Goal: Information Seeking & Learning: Find specific page/section

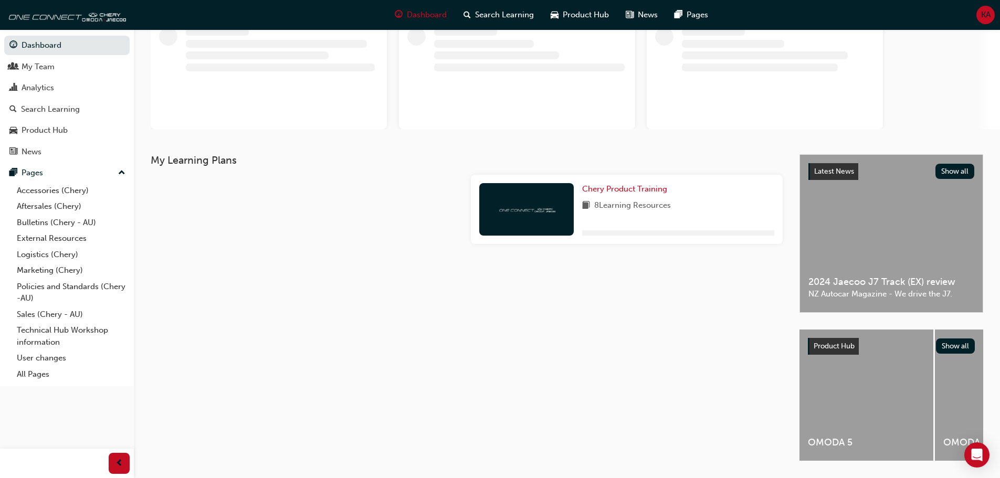
scroll to position [108, 0]
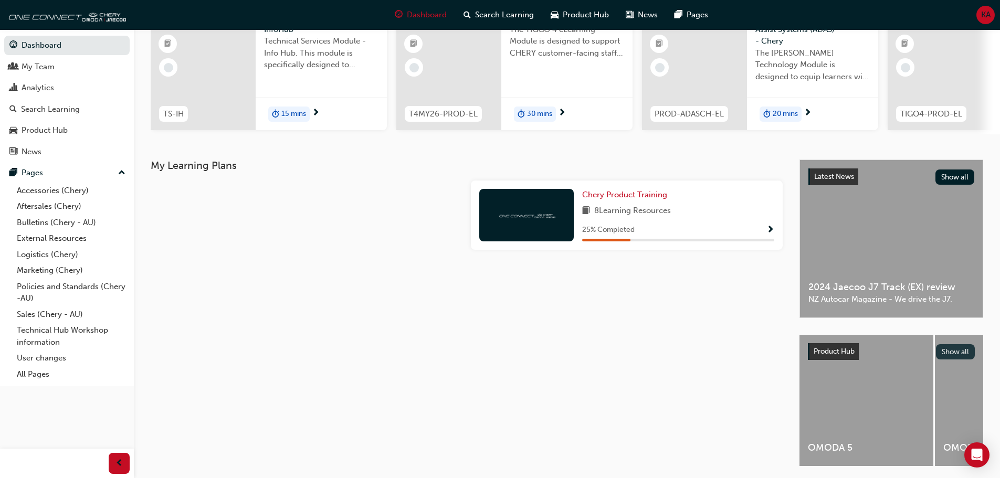
click at [949, 354] on button "Show all" at bounding box center [955, 351] width 39 height 15
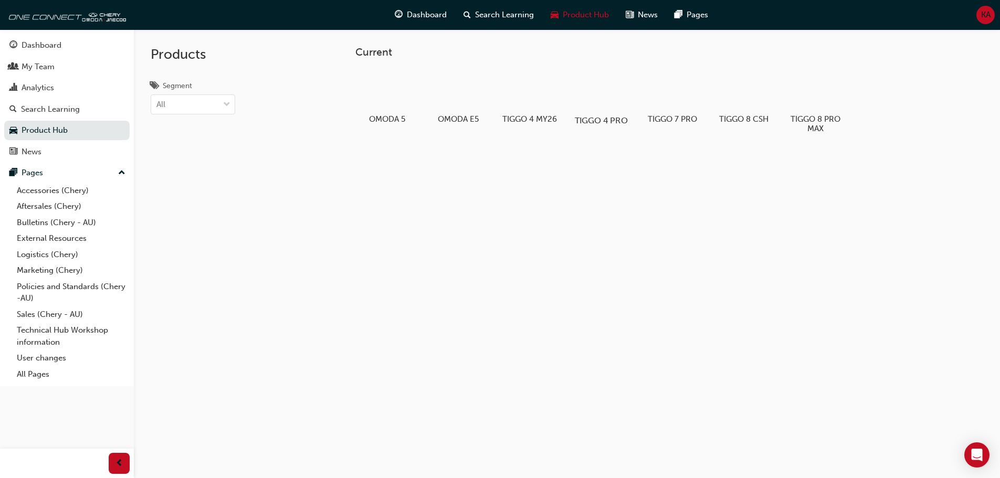
click at [585, 84] on div at bounding box center [601, 90] width 58 height 42
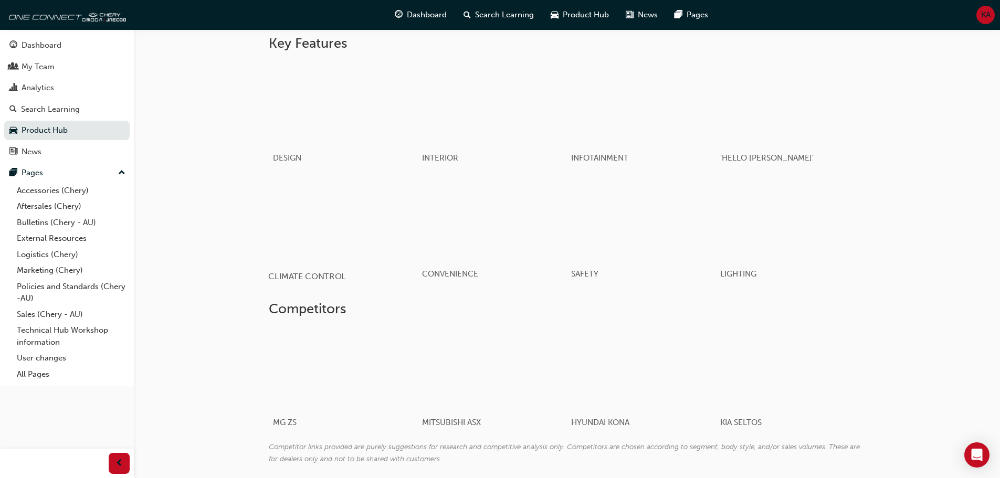
scroll to position [556, 0]
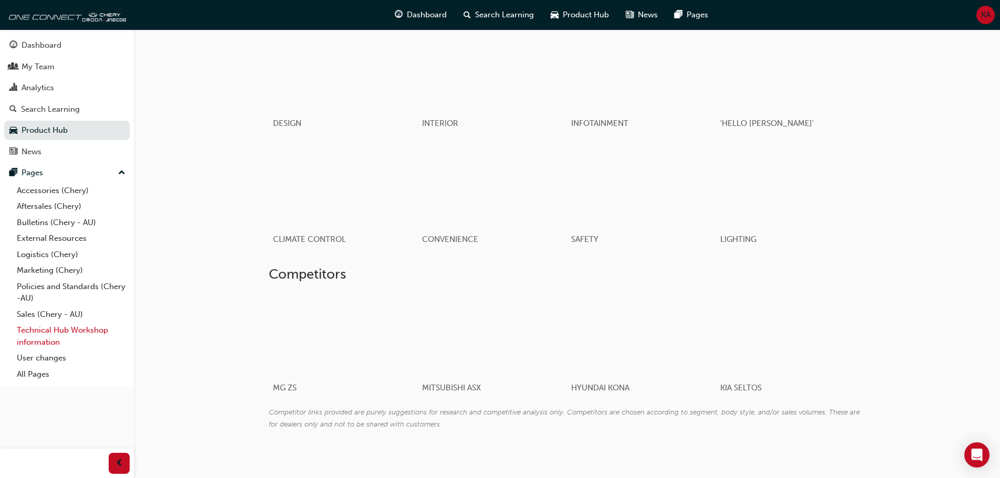
click at [34, 335] on link "Technical Hub Workshop information" at bounding box center [71, 336] width 117 height 28
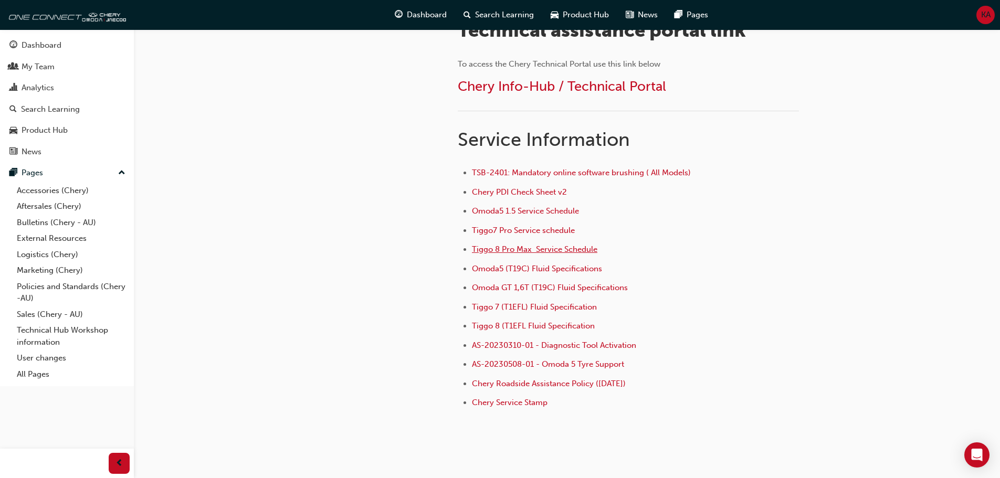
scroll to position [367, 0]
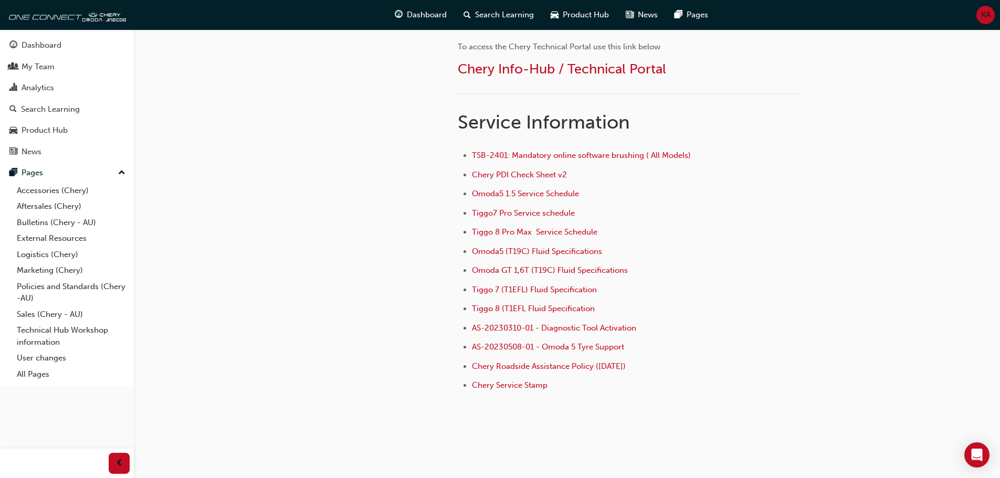
drag, startPoint x: 39, startPoint y: 223, endPoint x: 176, endPoint y: 198, distance: 139.6
click at [176, 198] on div "chery-technicalhub Technical Hub Workshop information FAQ Technical Hub Worksho…" at bounding box center [500, 64] width 1000 height 863
click at [30, 220] on link "Bulletins (Chery - AU)" at bounding box center [71, 223] width 117 height 16
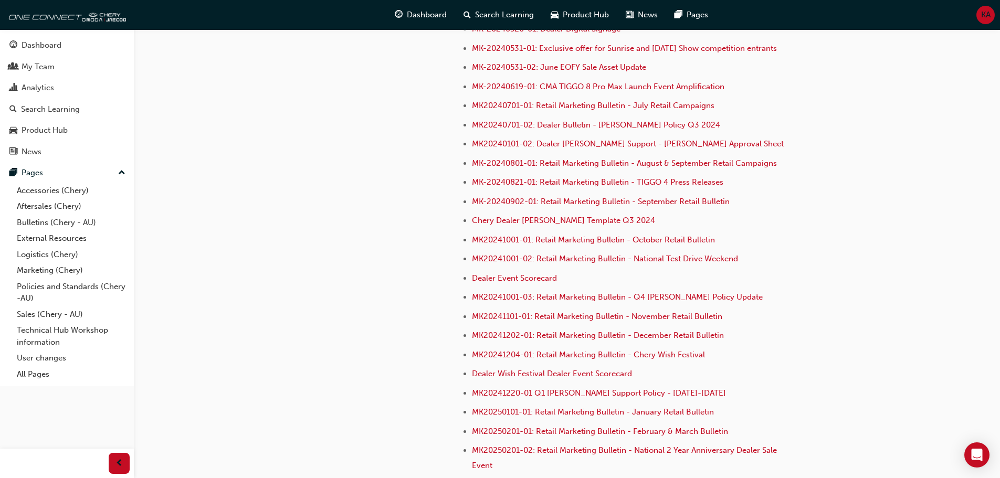
scroll to position [2624, 0]
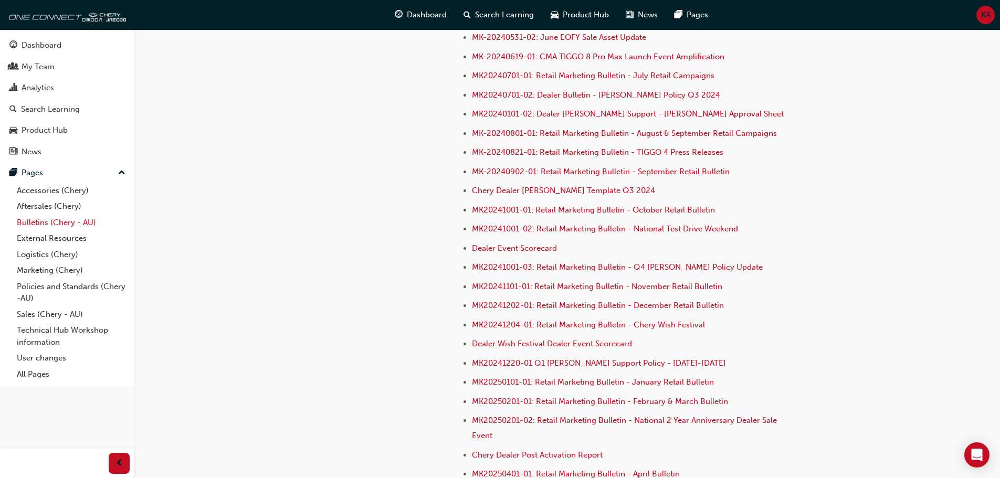
click at [50, 221] on link "Bulletins (Chery - AU)" at bounding box center [71, 223] width 117 height 16
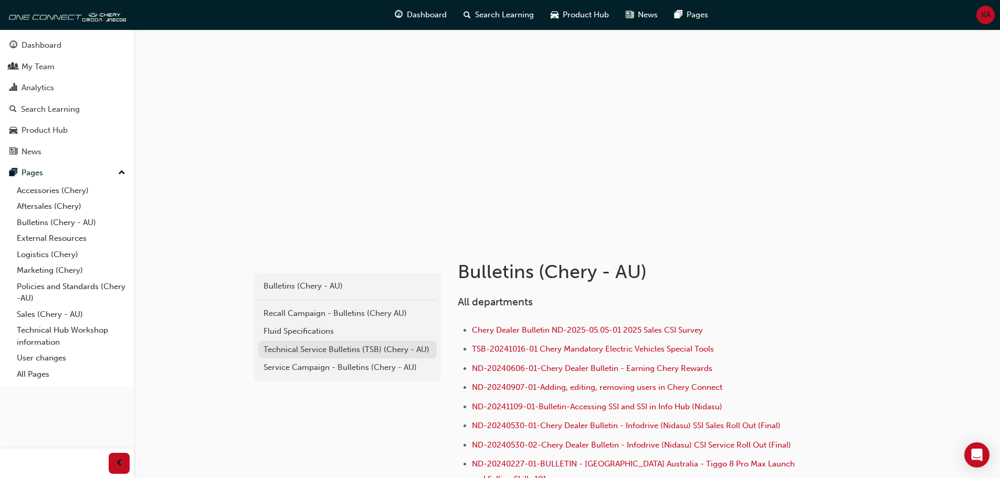
click at [269, 352] on div "Technical Service Bulletins (TSB) (Chery - AU)" at bounding box center [347, 350] width 168 height 12
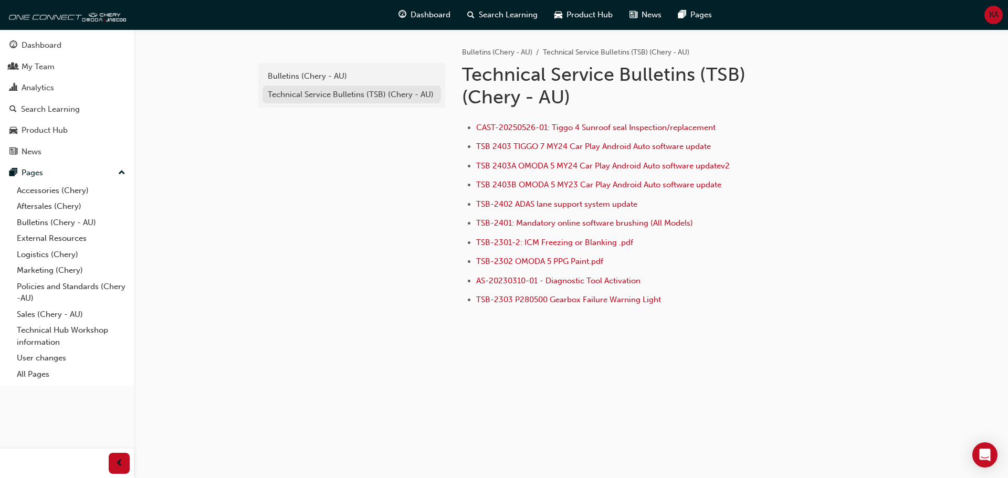
click at [281, 92] on div "Technical Service Bulletins (TSB) (Chery - AU)" at bounding box center [352, 95] width 168 height 12
click at [289, 76] on div "Bulletins (Chery - AU)" at bounding box center [352, 76] width 168 height 12
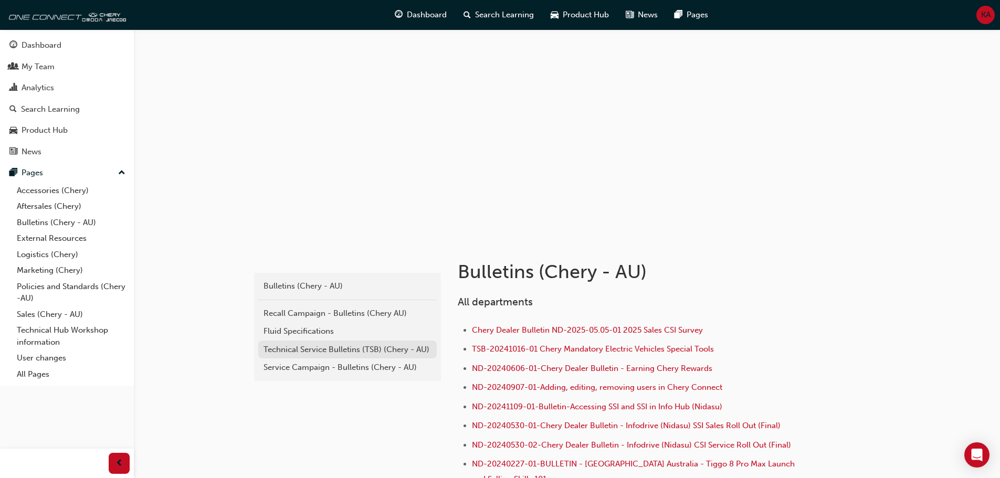
click at [303, 353] on div "Technical Service Bulletins (TSB) (Chery - AU)" at bounding box center [347, 350] width 168 height 12
